Goal: Task Accomplishment & Management: Manage account settings

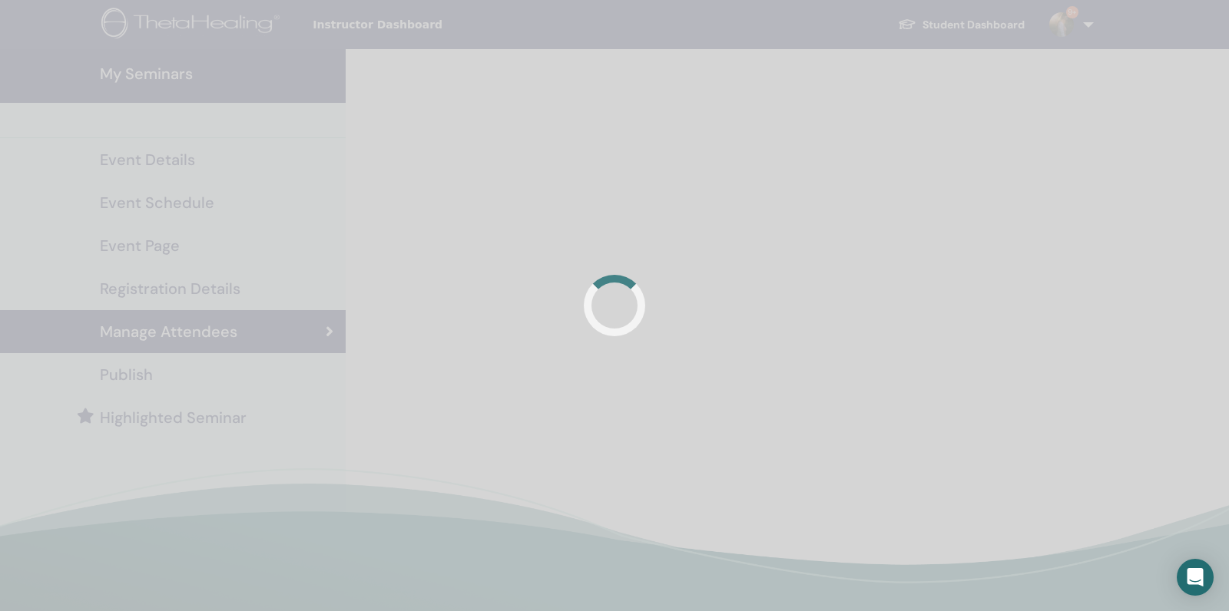
click at [184, 81] on div at bounding box center [614, 305] width 1229 height 611
click at [168, 77] on div at bounding box center [614, 305] width 1229 height 611
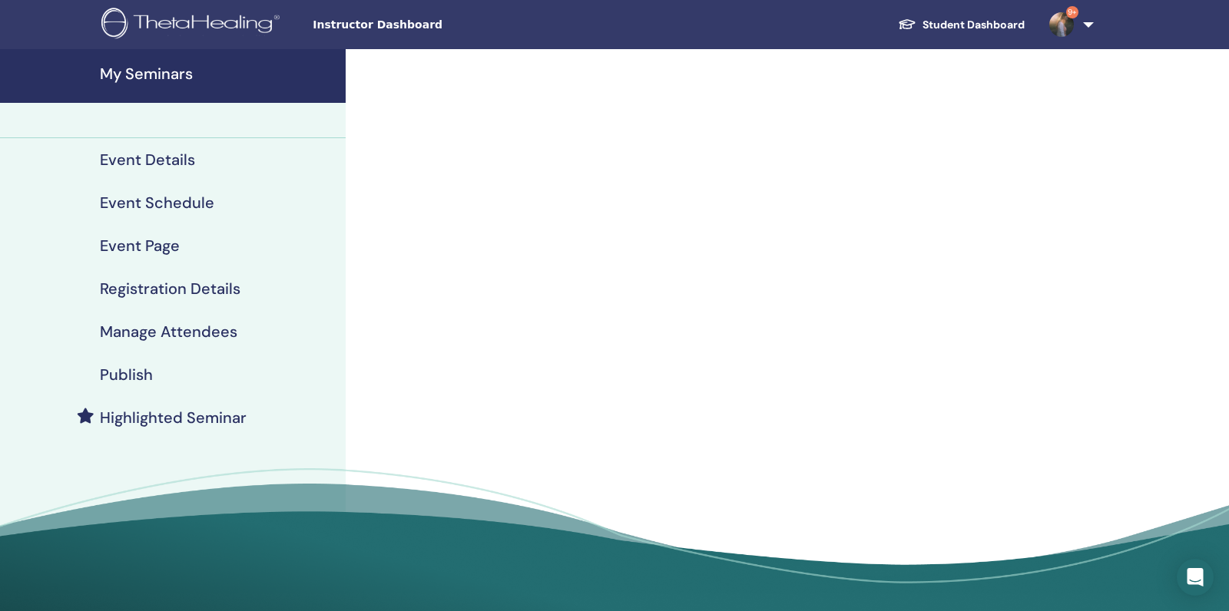
click at [145, 78] on h4 "My Seminars" at bounding box center [218, 73] width 236 height 18
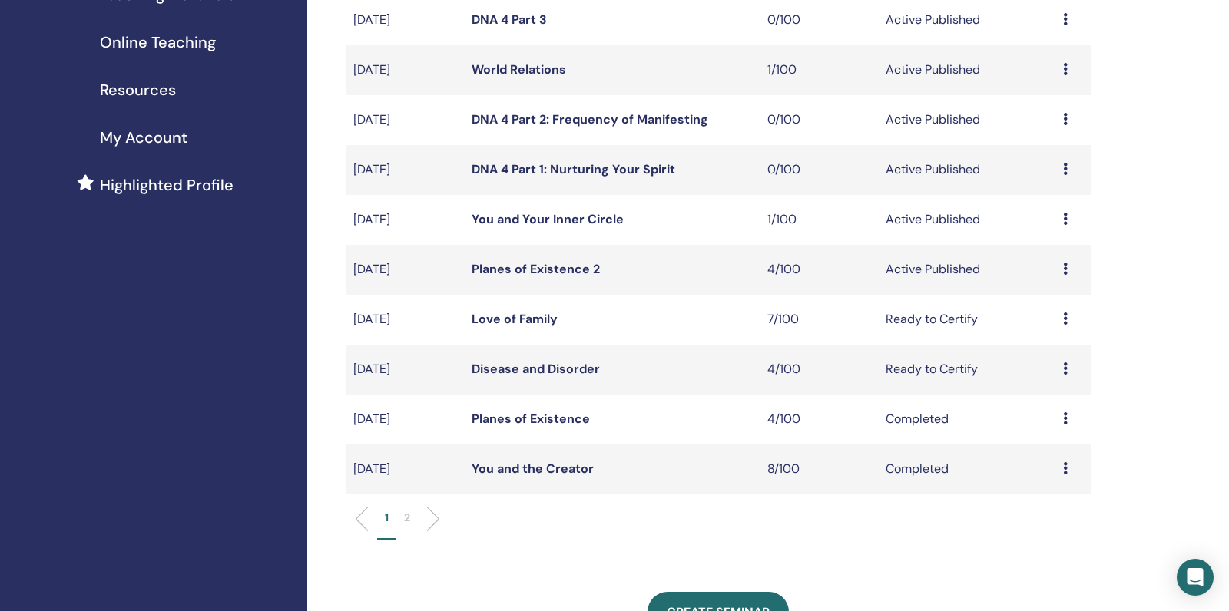
scroll to position [324, 0]
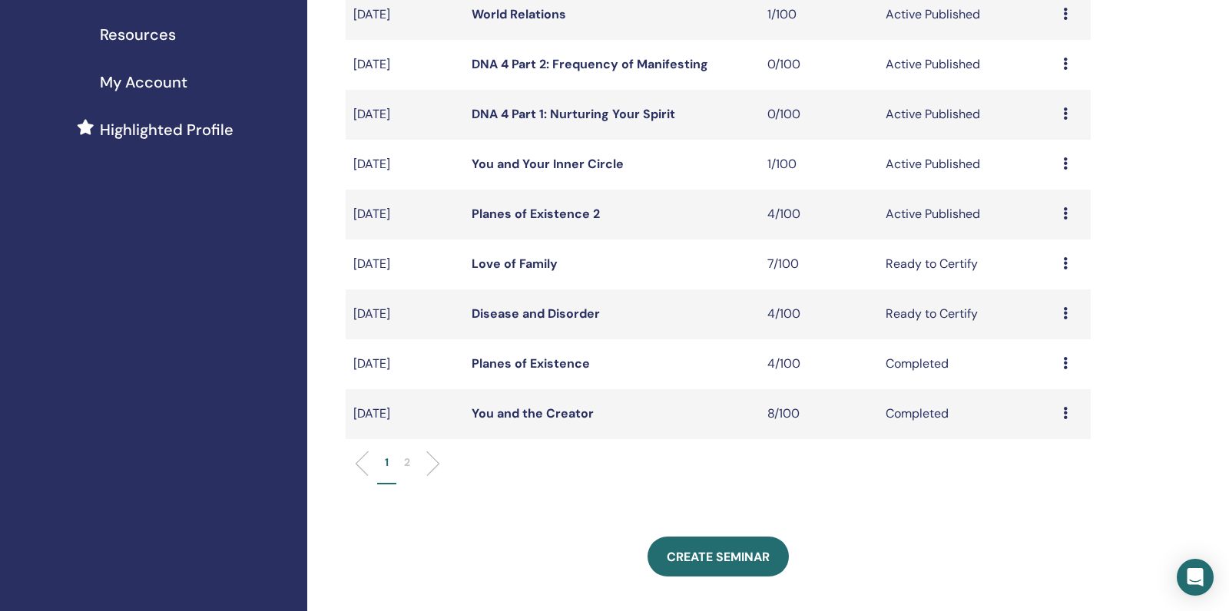
click at [566, 222] on link "Planes of Existence 2" at bounding box center [535, 214] width 128 height 16
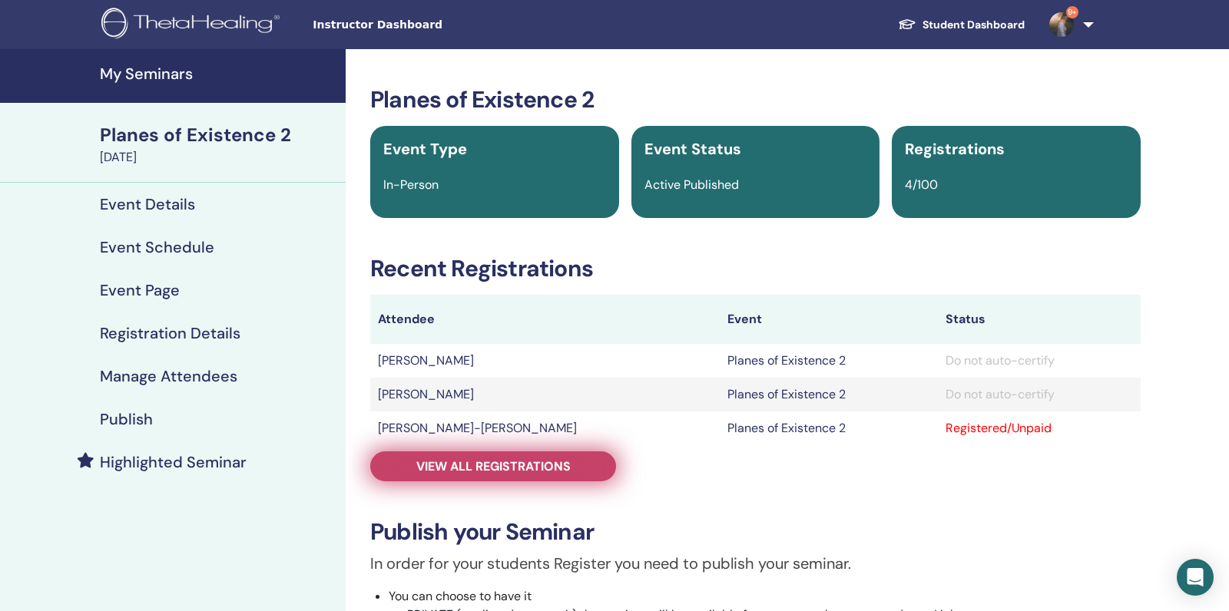
click at [531, 461] on span "View all registrations" at bounding box center [493, 466] width 154 height 16
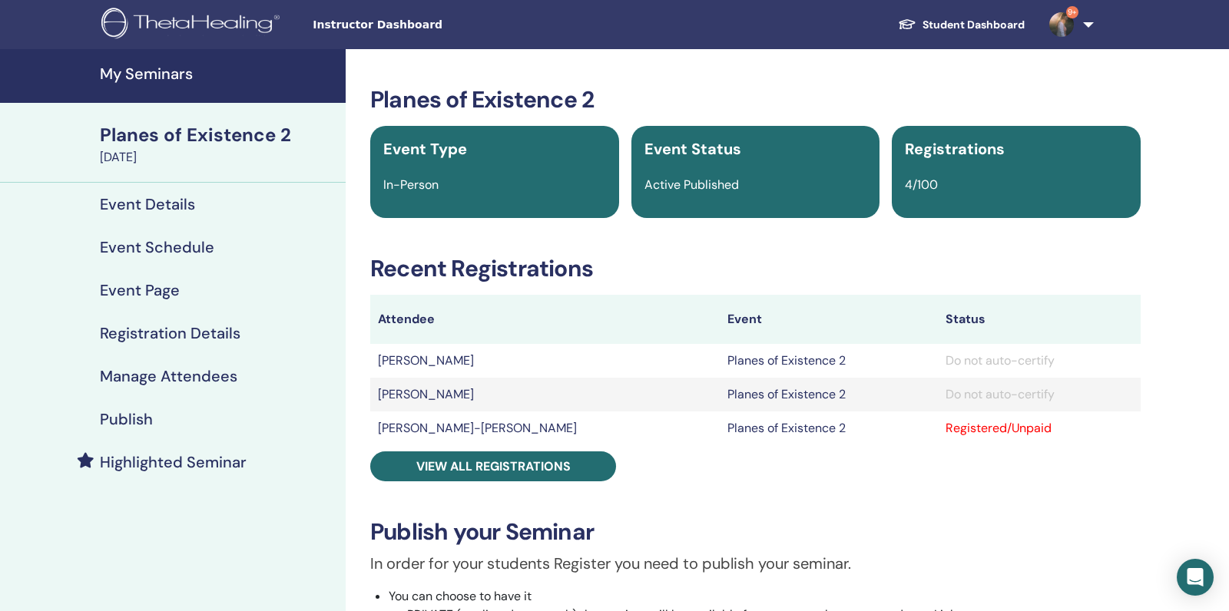
click at [183, 83] on h4 "My Seminars" at bounding box center [218, 73] width 236 height 18
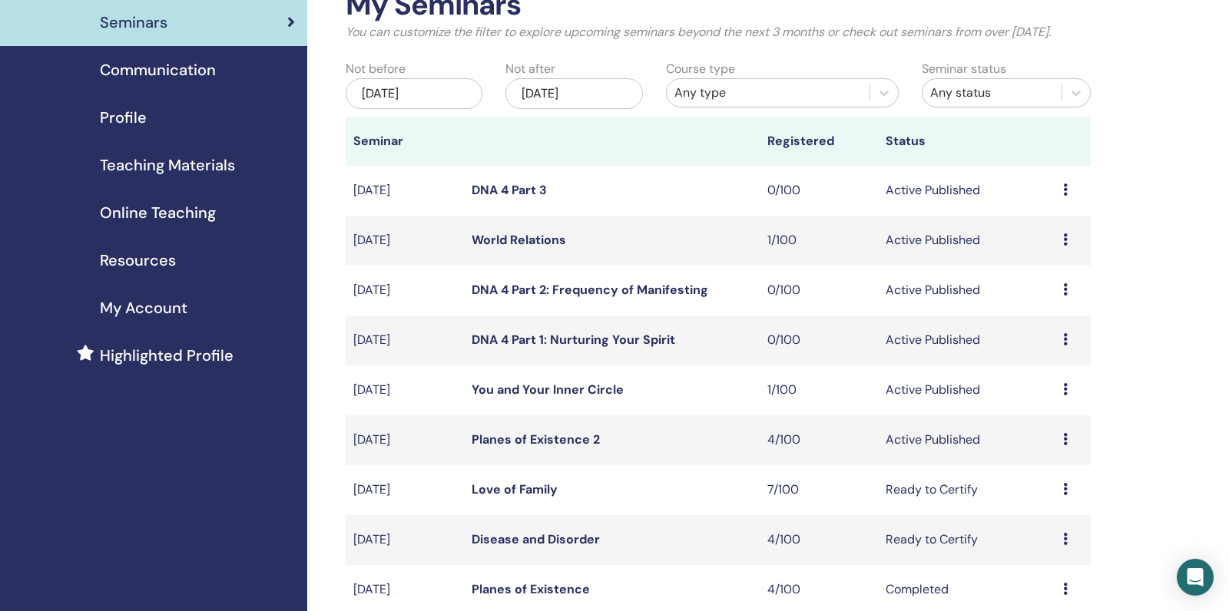
scroll to position [64, 0]
